Goal: Task Accomplishment & Management: Manage account settings

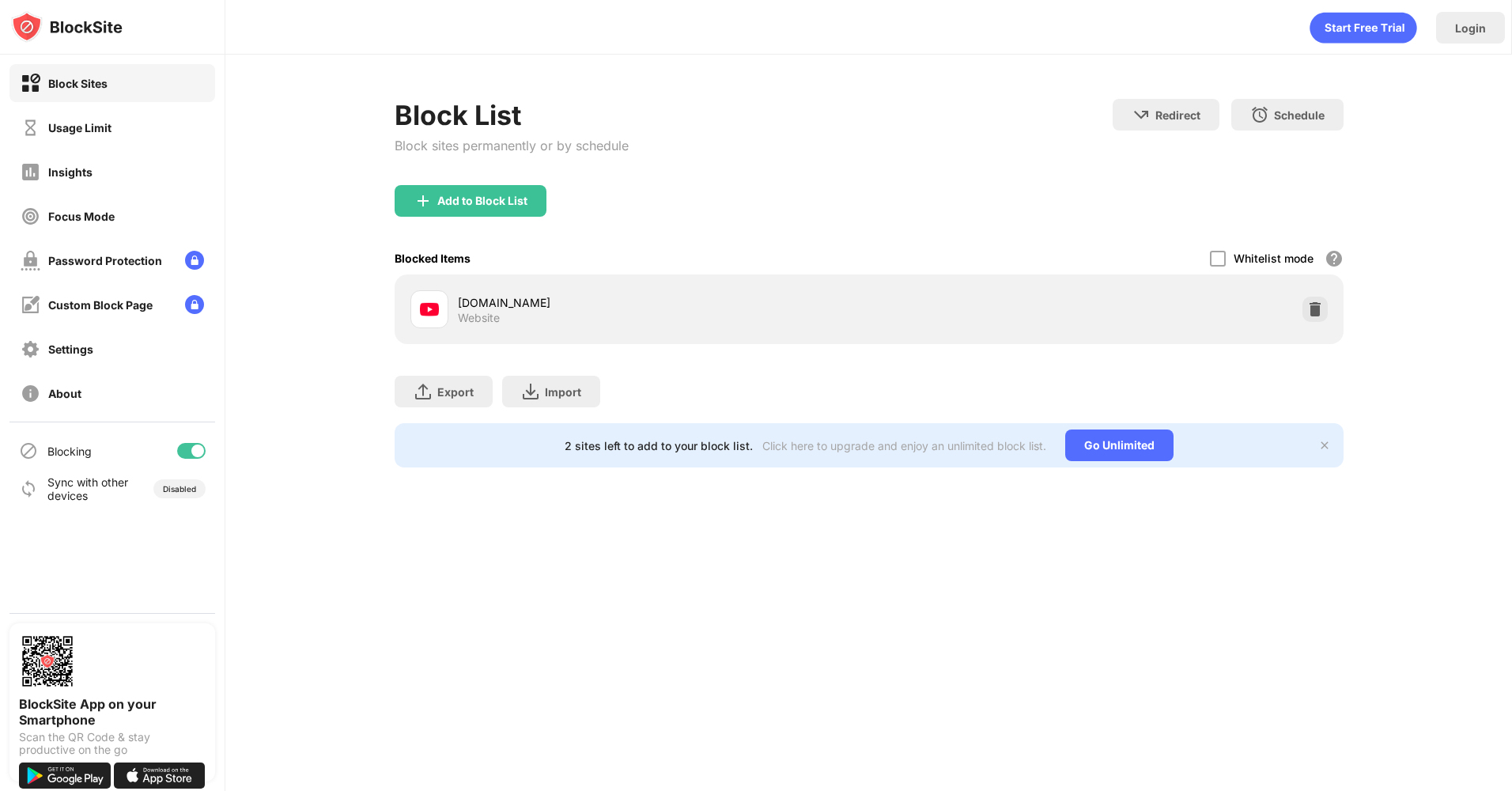
click at [198, 446] on div at bounding box center [197, 450] width 12 height 12
click at [190, 453] on div at bounding box center [185, 450] width 12 height 12
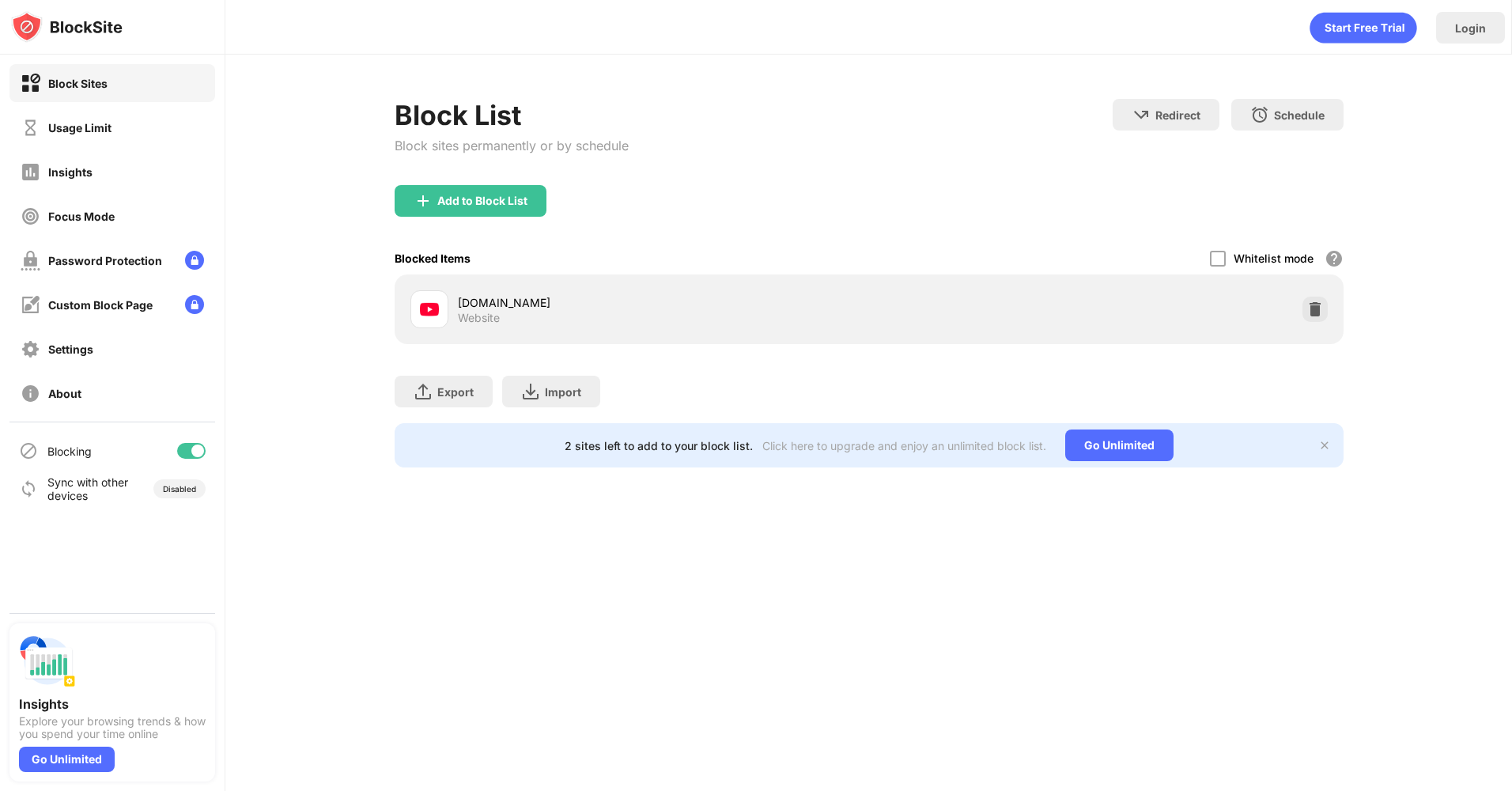
click at [193, 449] on div at bounding box center [197, 450] width 12 height 12
